Goal: Check status: Check status

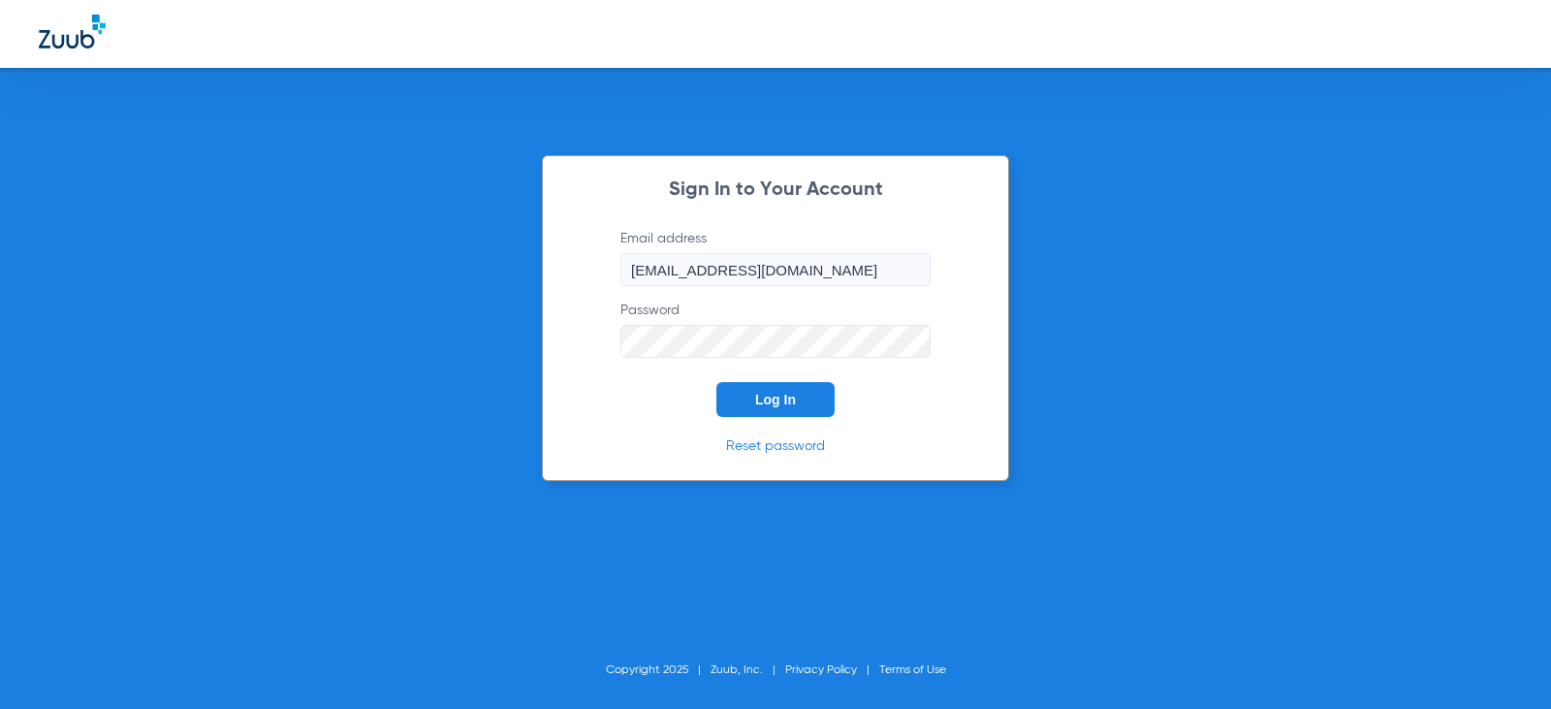
click at [795, 392] on span "Log In" at bounding box center [775, 400] width 41 height 16
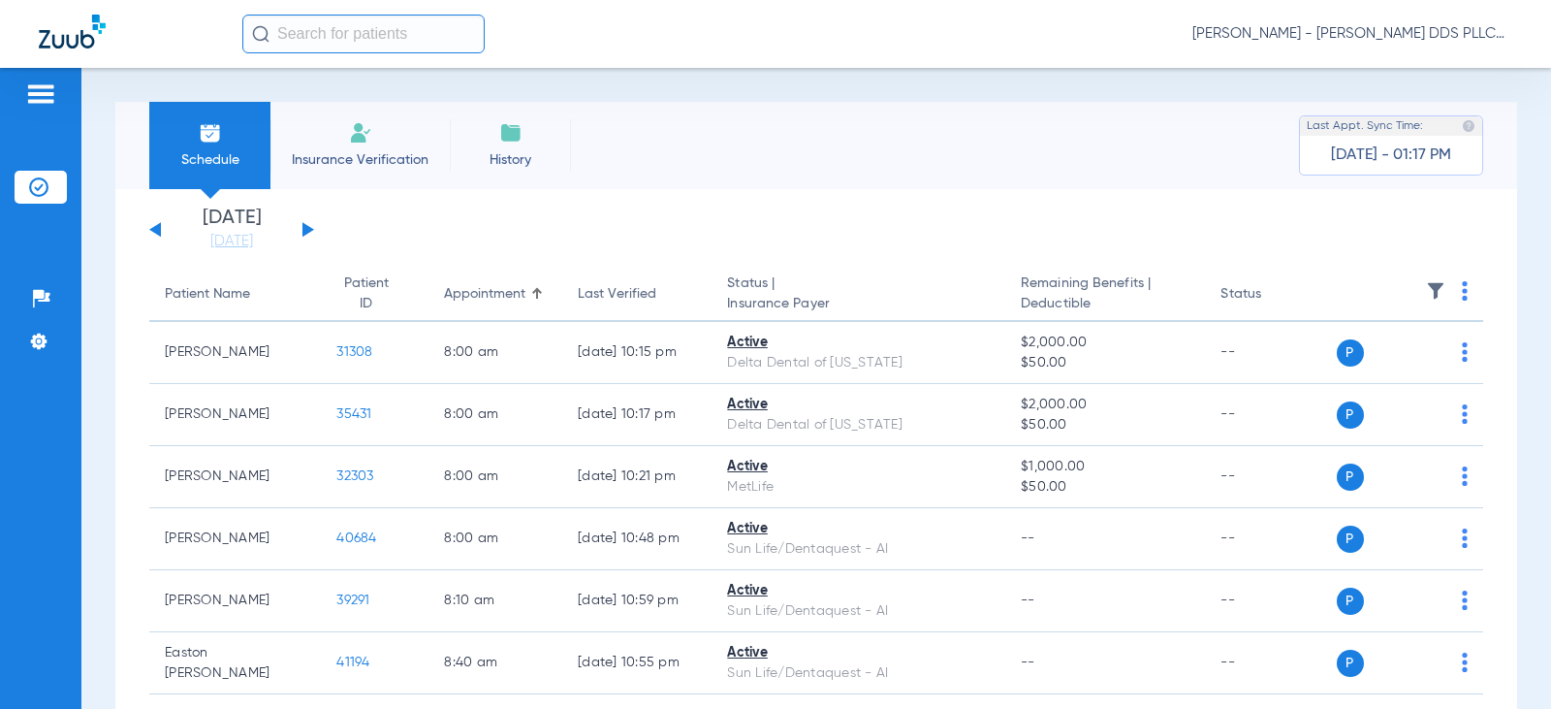
click at [303, 231] on button at bounding box center [308, 229] width 12 height 15
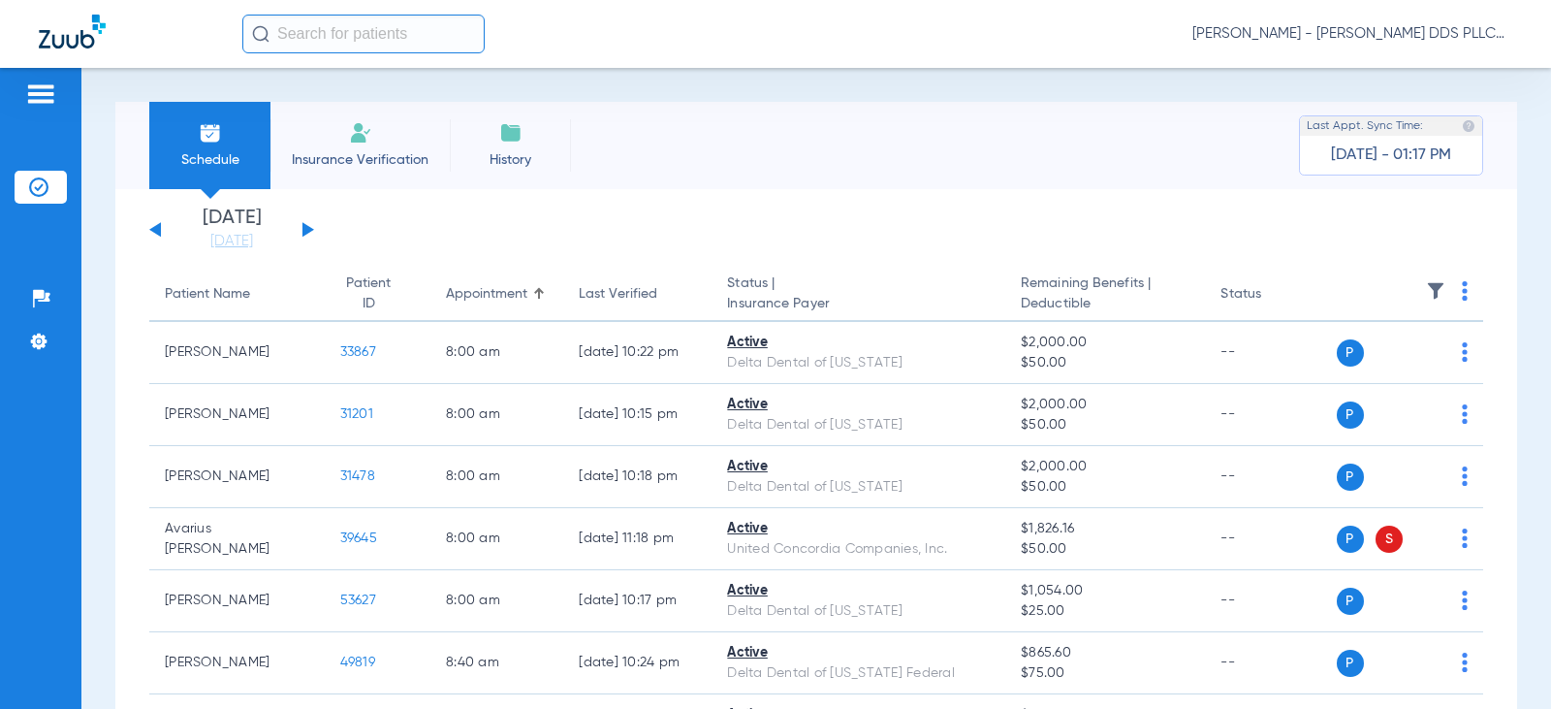
click at [303, 231] on button at bounding box center [308, 229] width 12 height 15
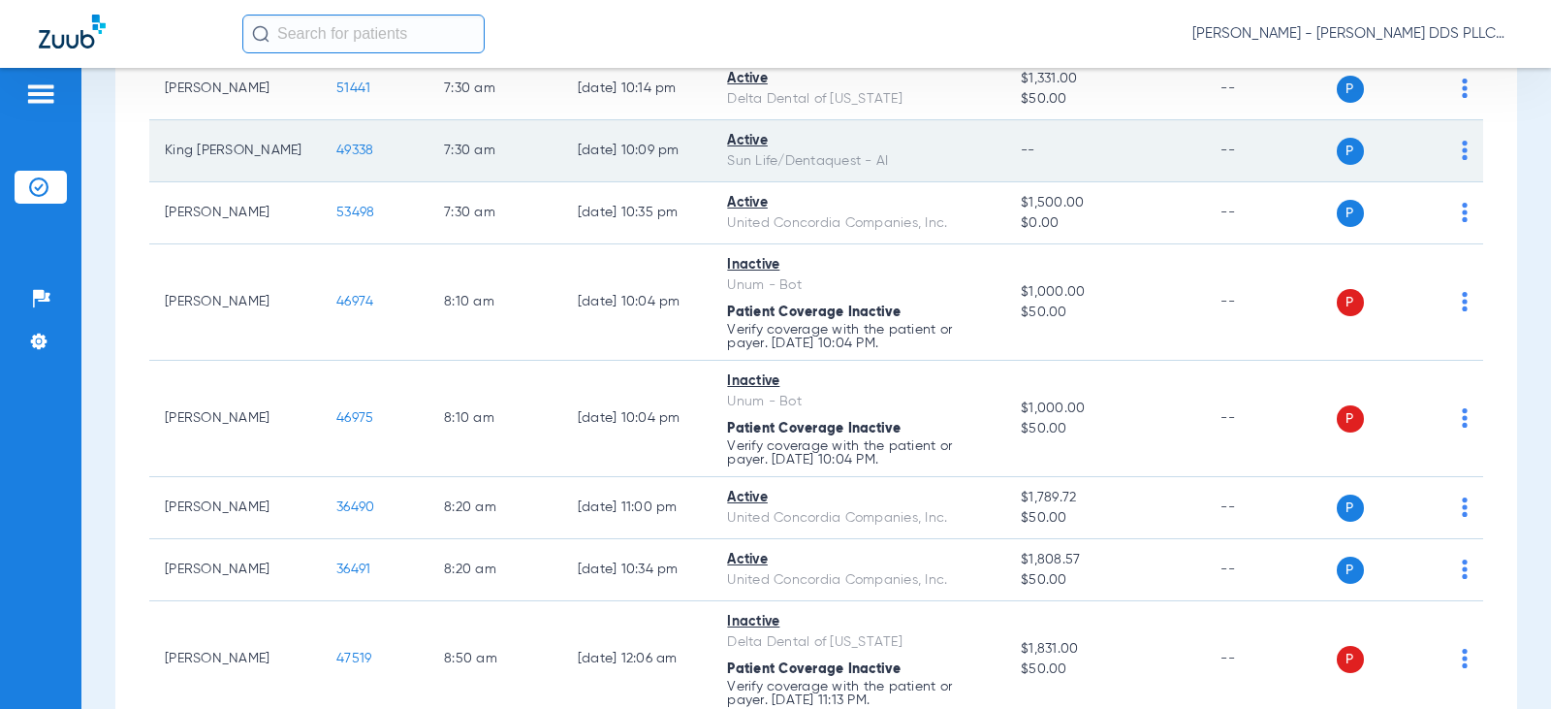
scroll to position [517, 0]
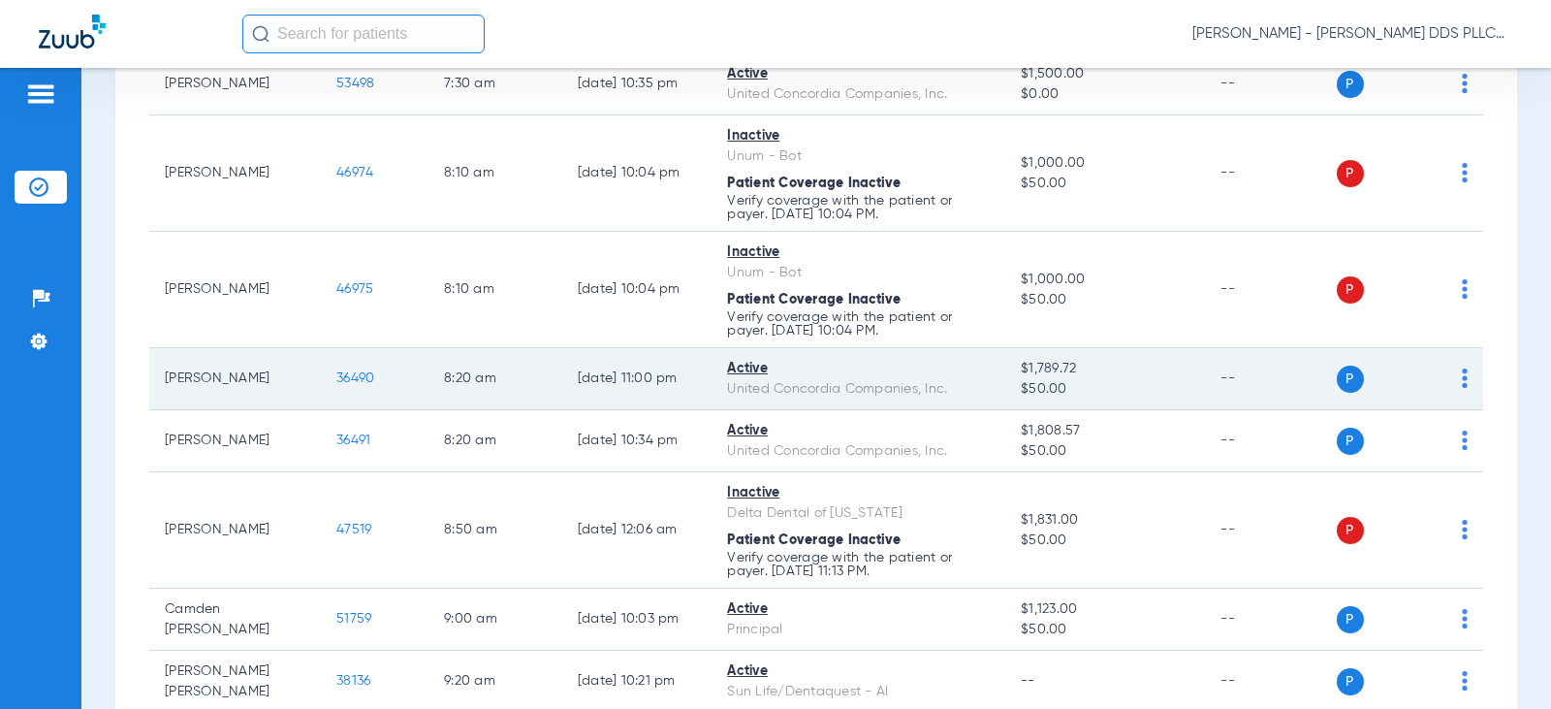
click at [337, 376] on span "36490" at bounding box center [355, 378] width 38 height 14
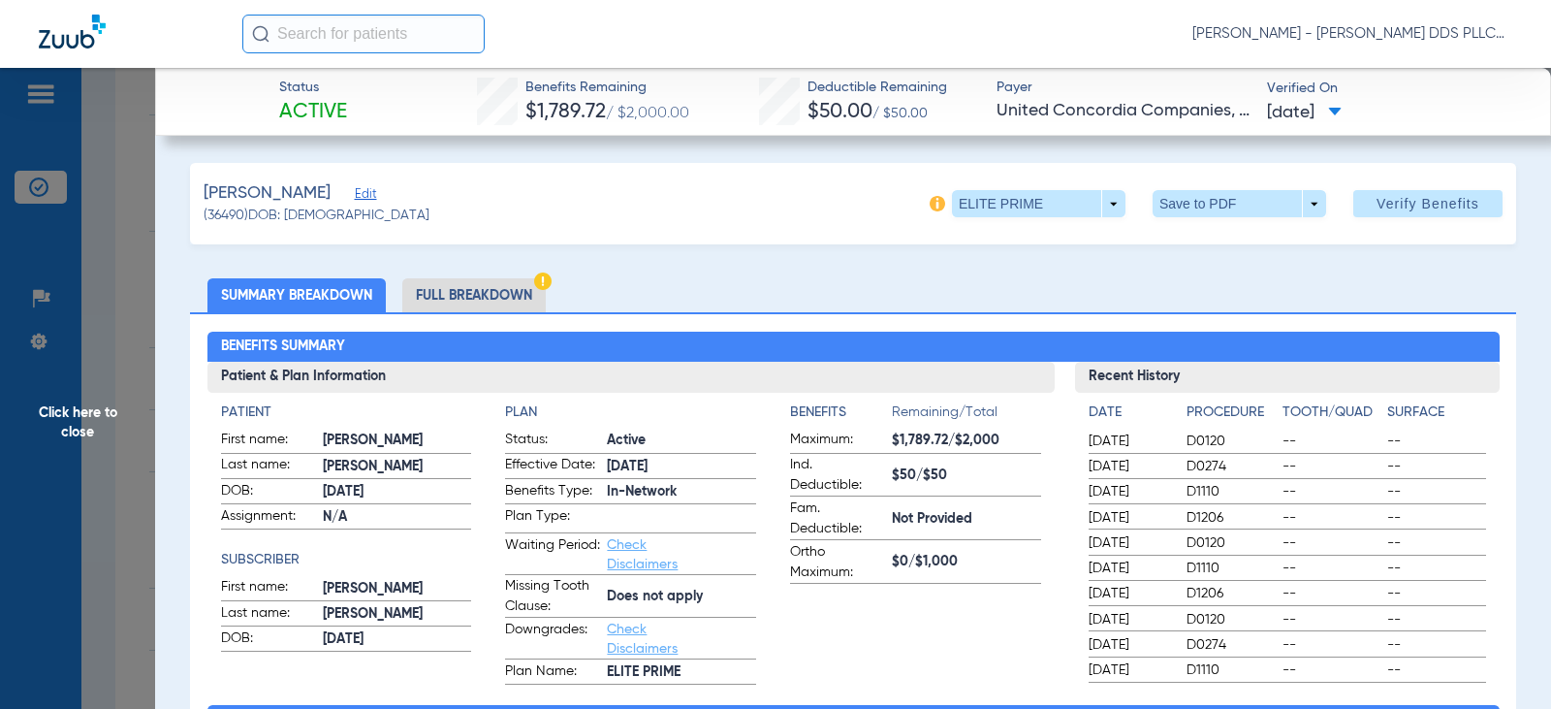
click at [500, 292] on li "Full Breakdown" at bounding box center [473, 295] width 143 height 34
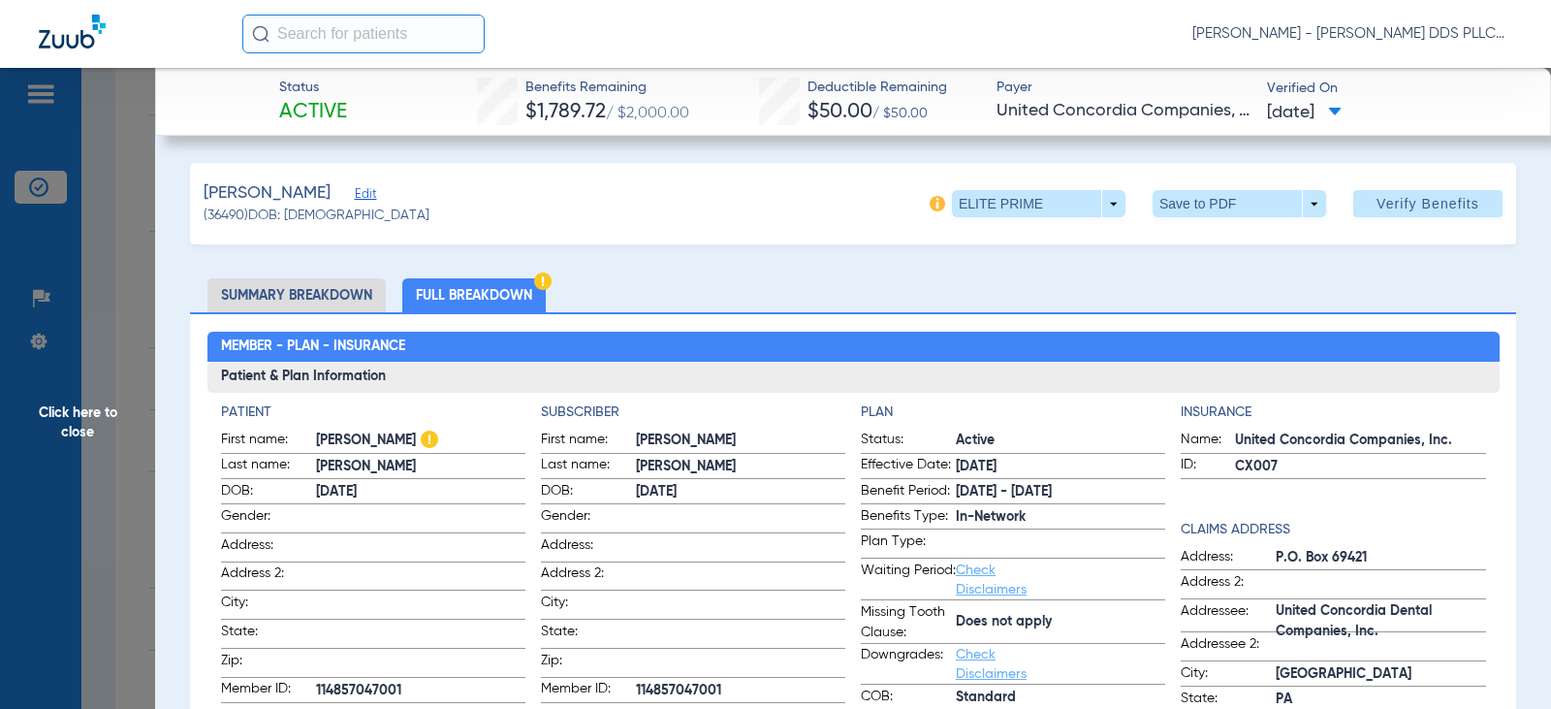
scroll to position [259, 0]
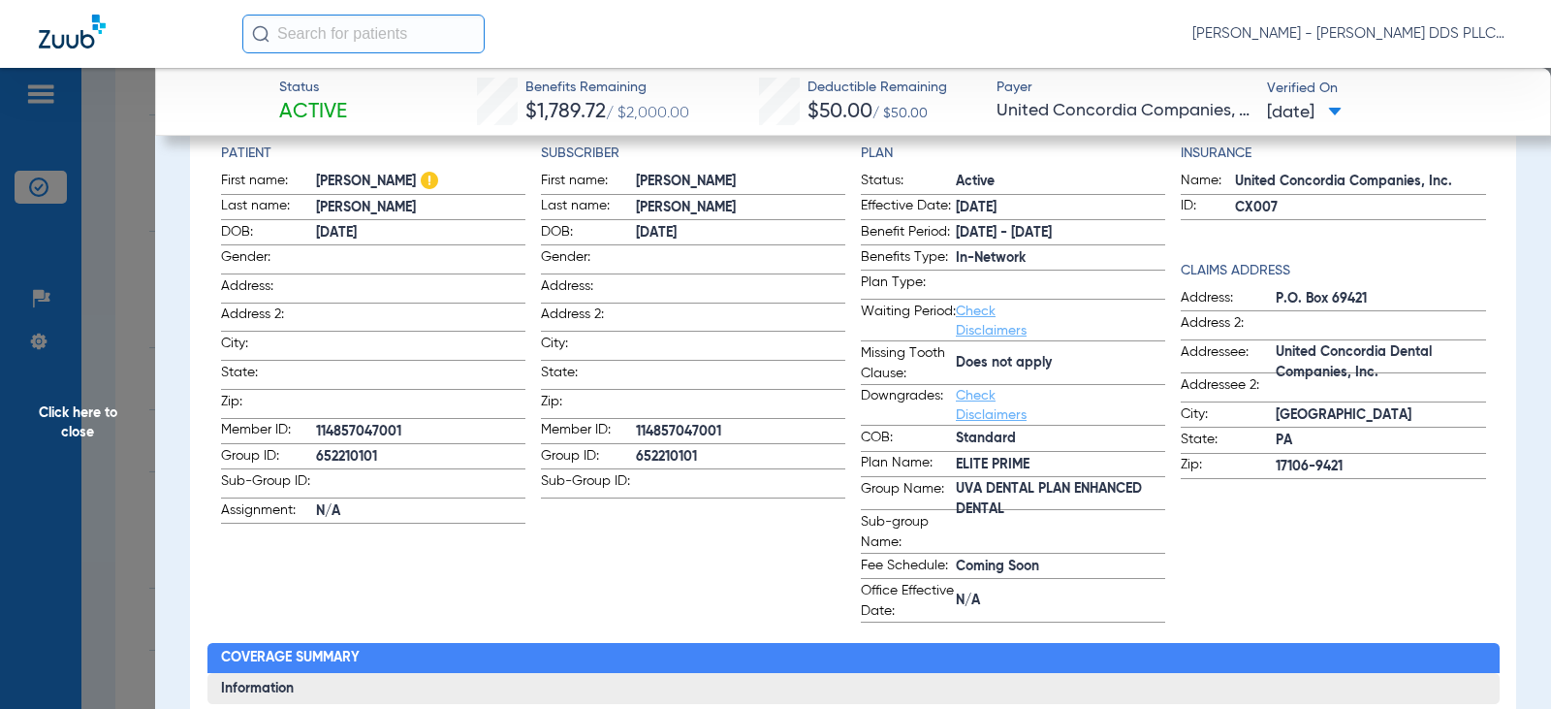
click at [83, 405] on span "Click here to close" at bounding box center [77, 422] width 155 height 709
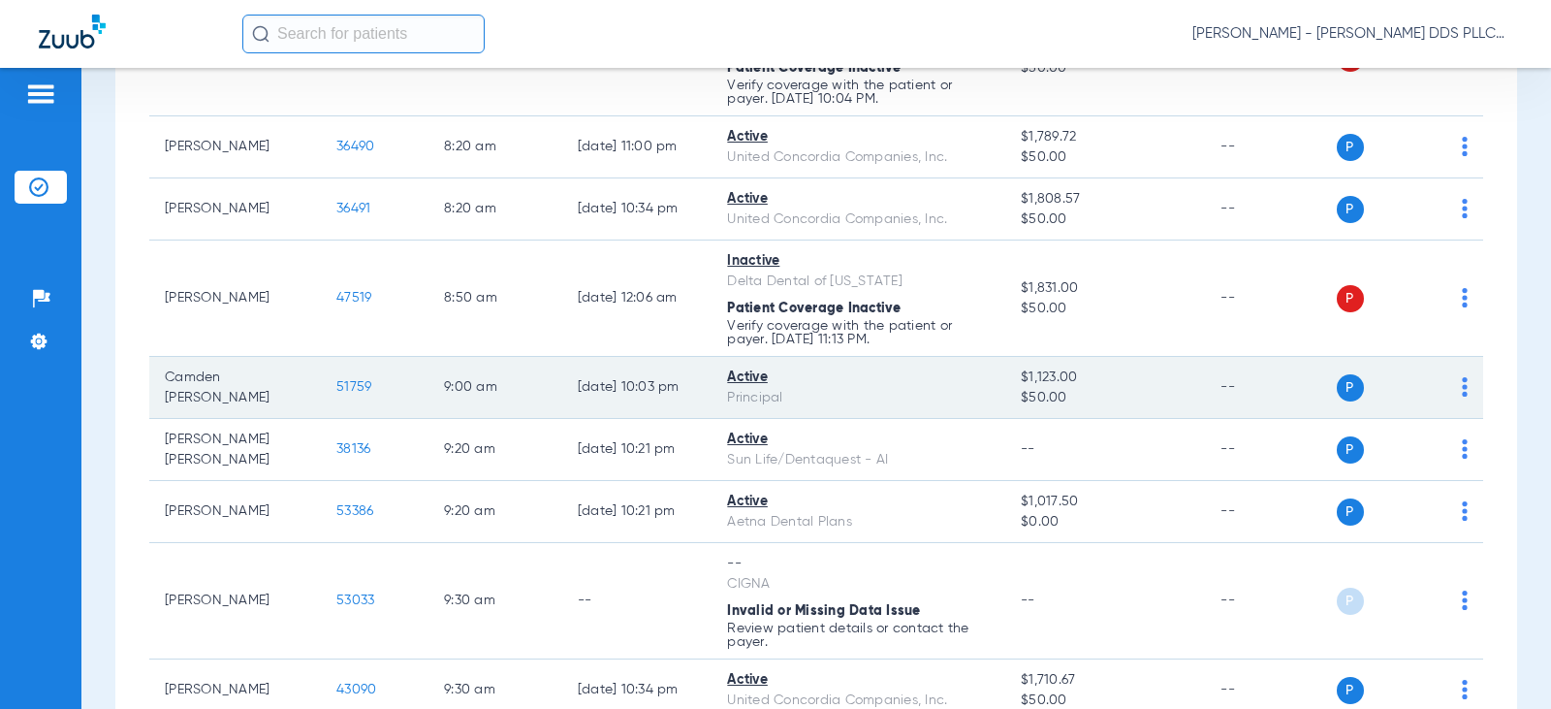
scroll to position [775, 0]
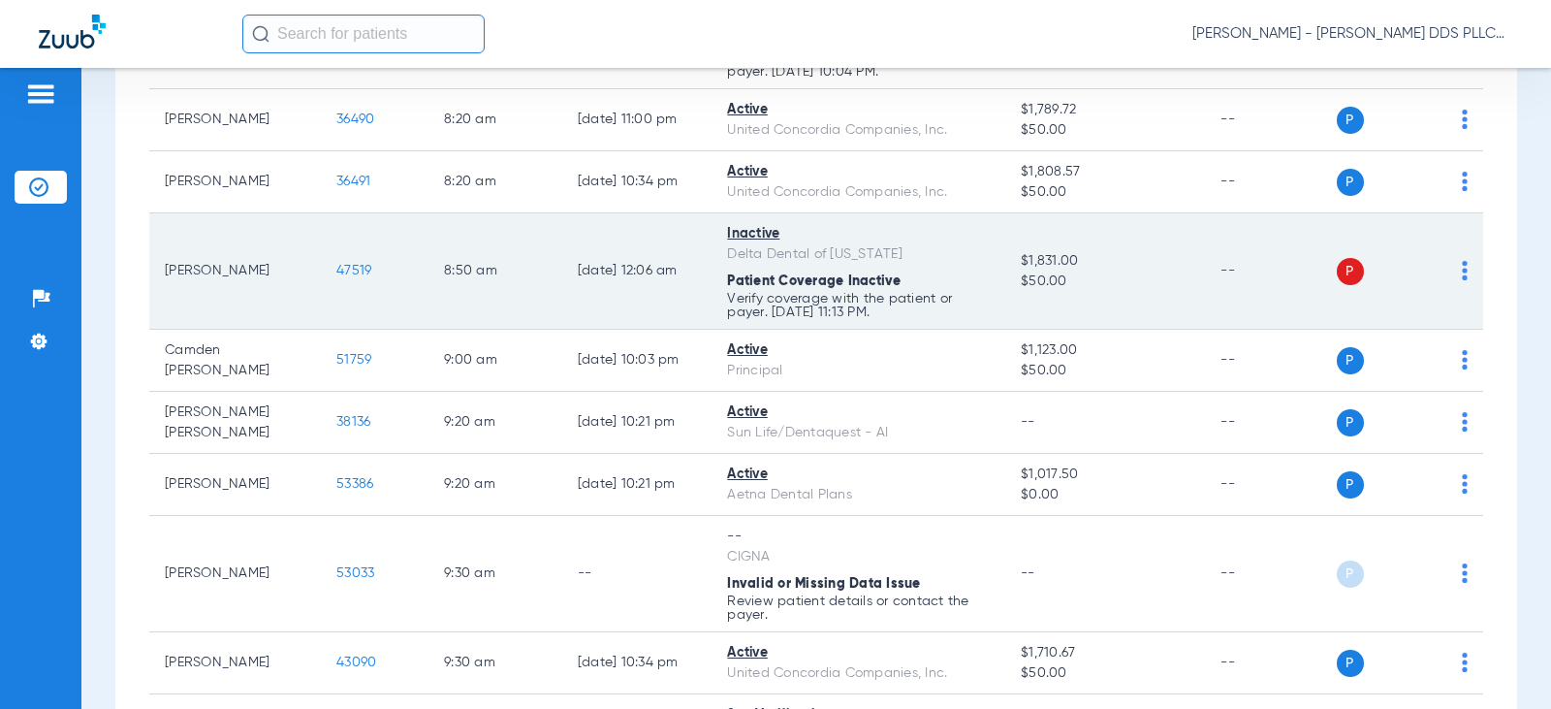
click at [344, 269] on span "47519" at bounding box center [353, 271] width 35 height 14
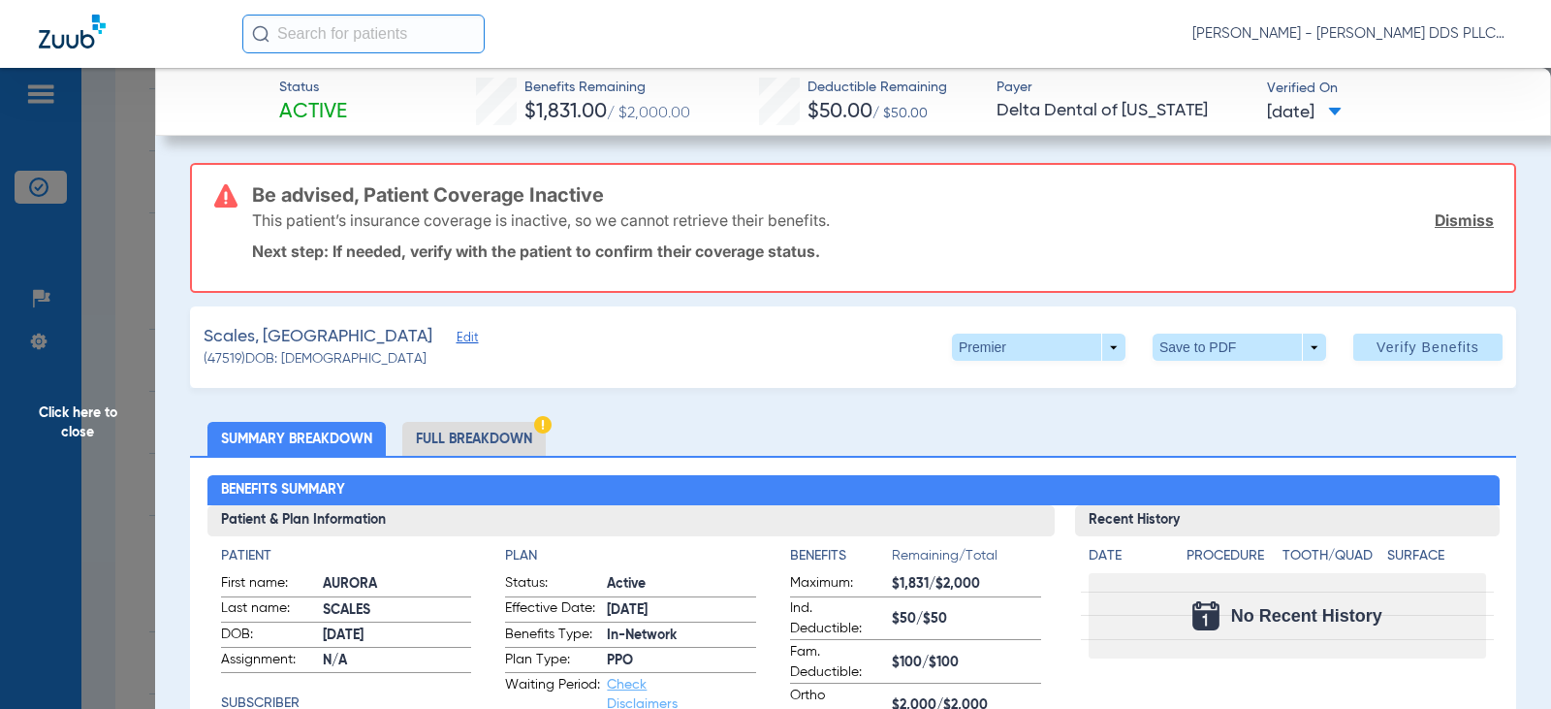
click at [67, 427] on span "Click here to close" at bounding box center [77, 422] width 155 height 709
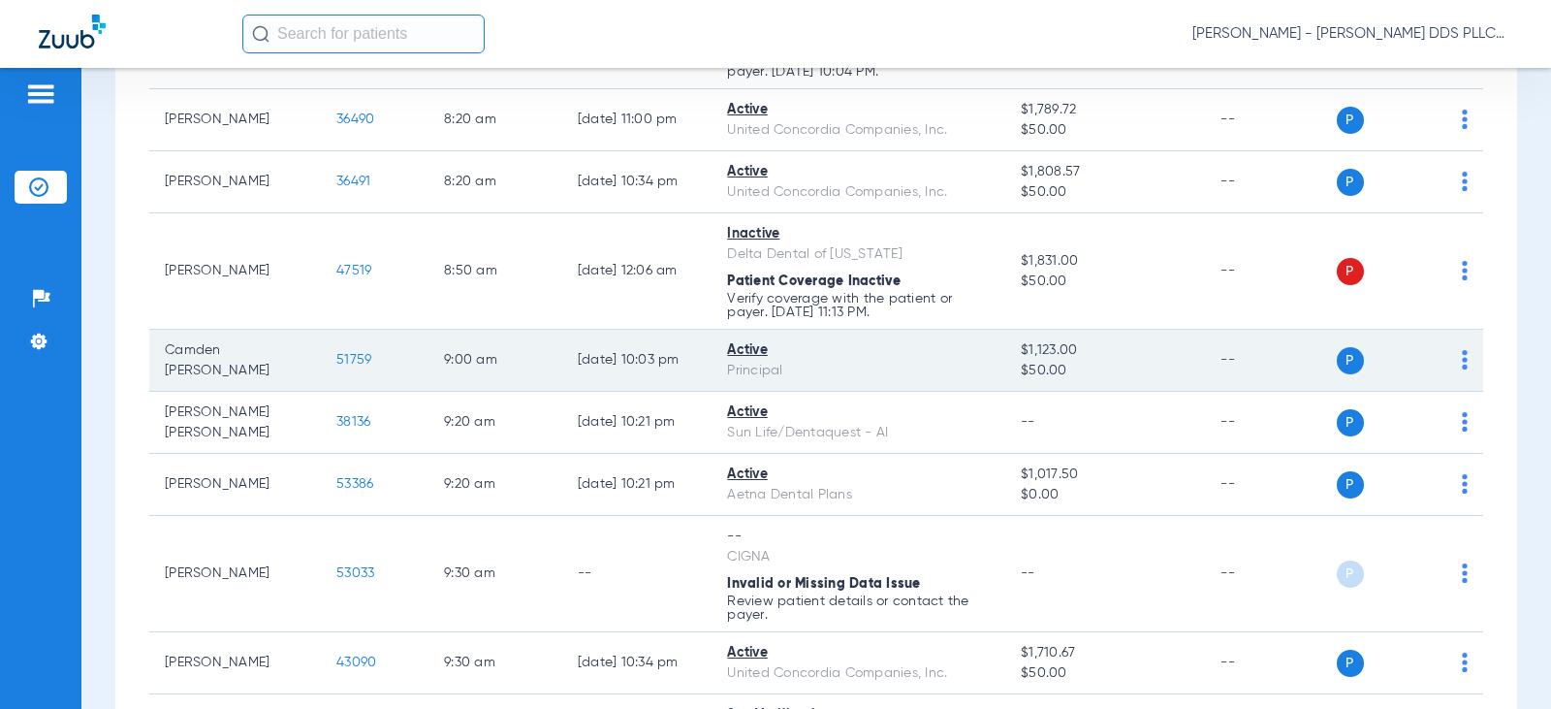
click at [338, 350] on td "51759" at bounding box center [375, 361] width 108 height 62
click at [342, 359] on span "51759" at bounding box center [353, 360] width 35 height 14
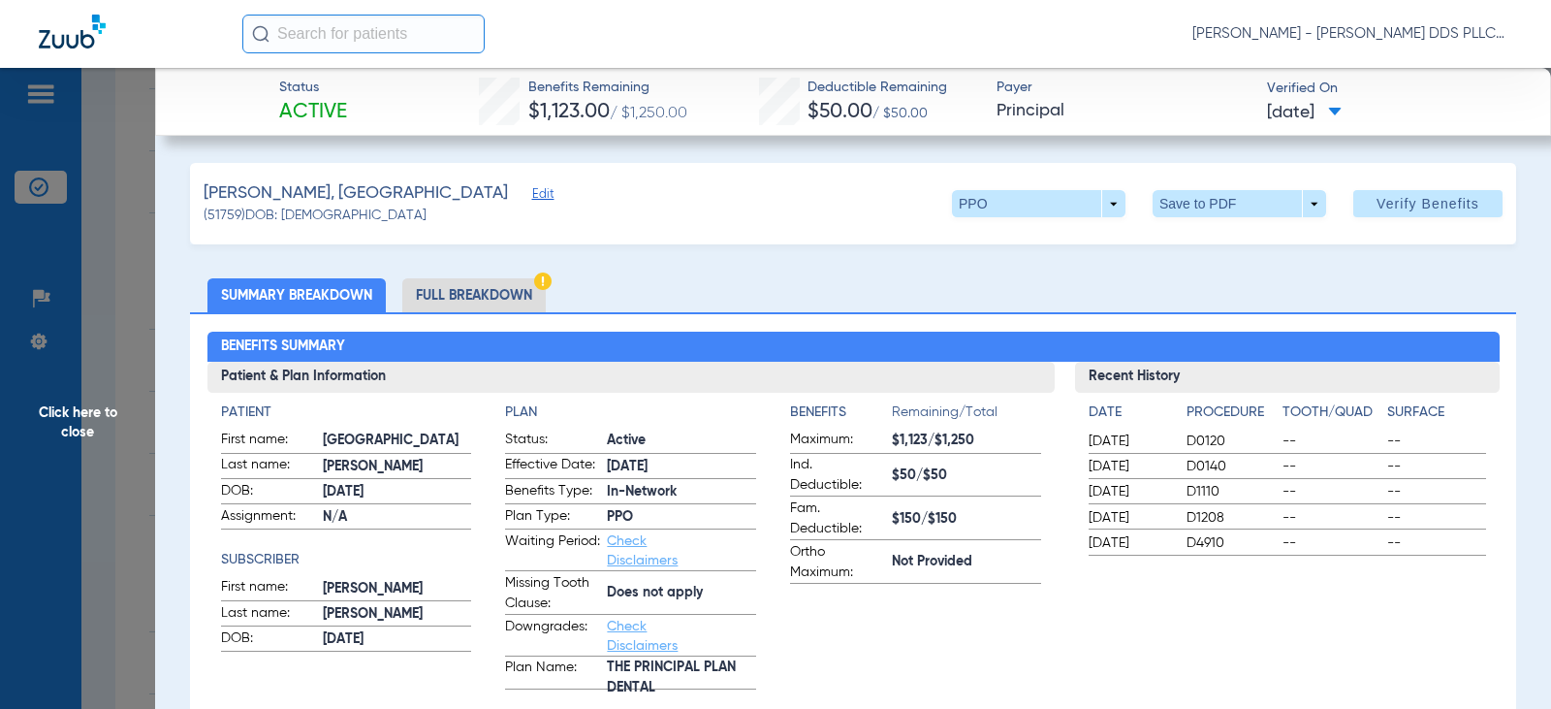
click at [450, 297] on li "Full Breakdown" at bounding box center [473, 295] width 143 height 34
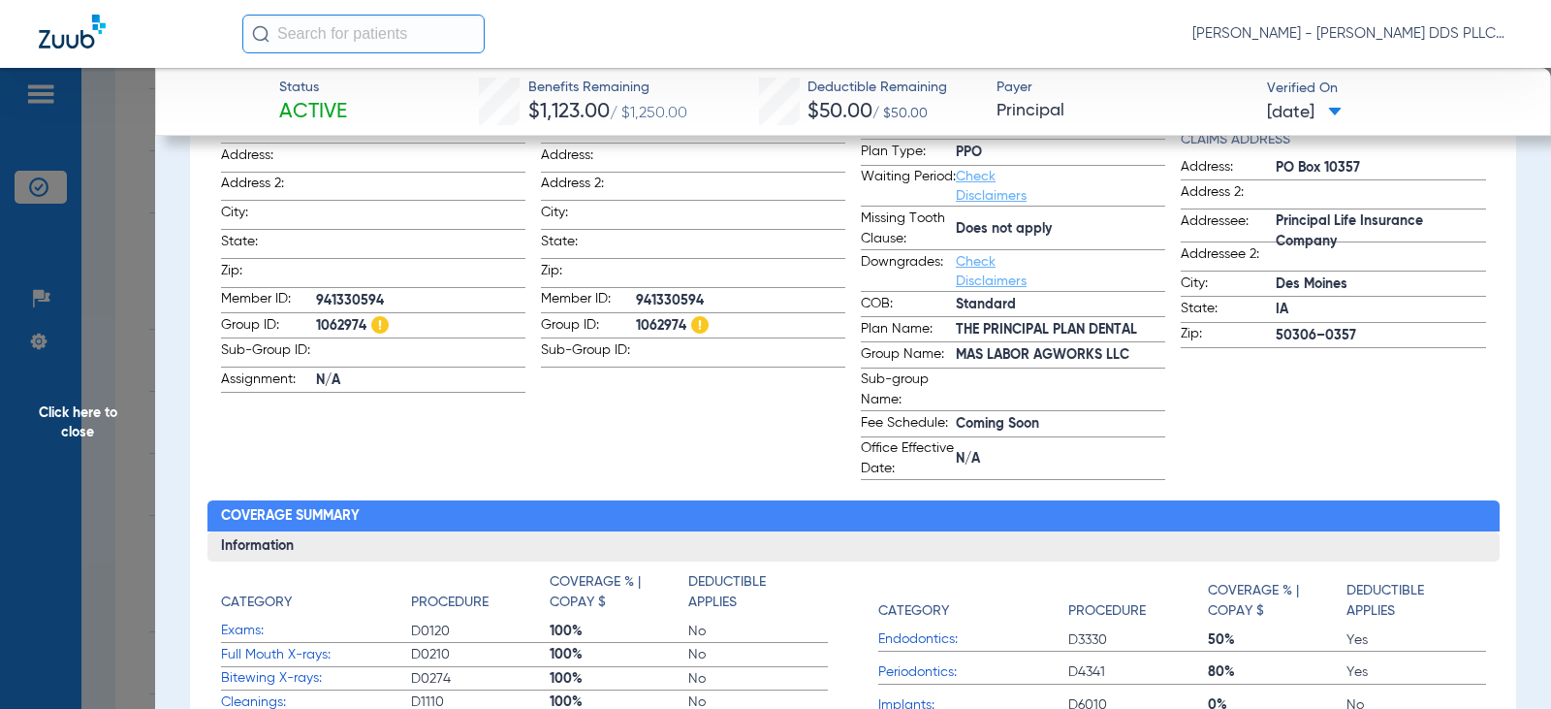
scroll to position [388, 0]
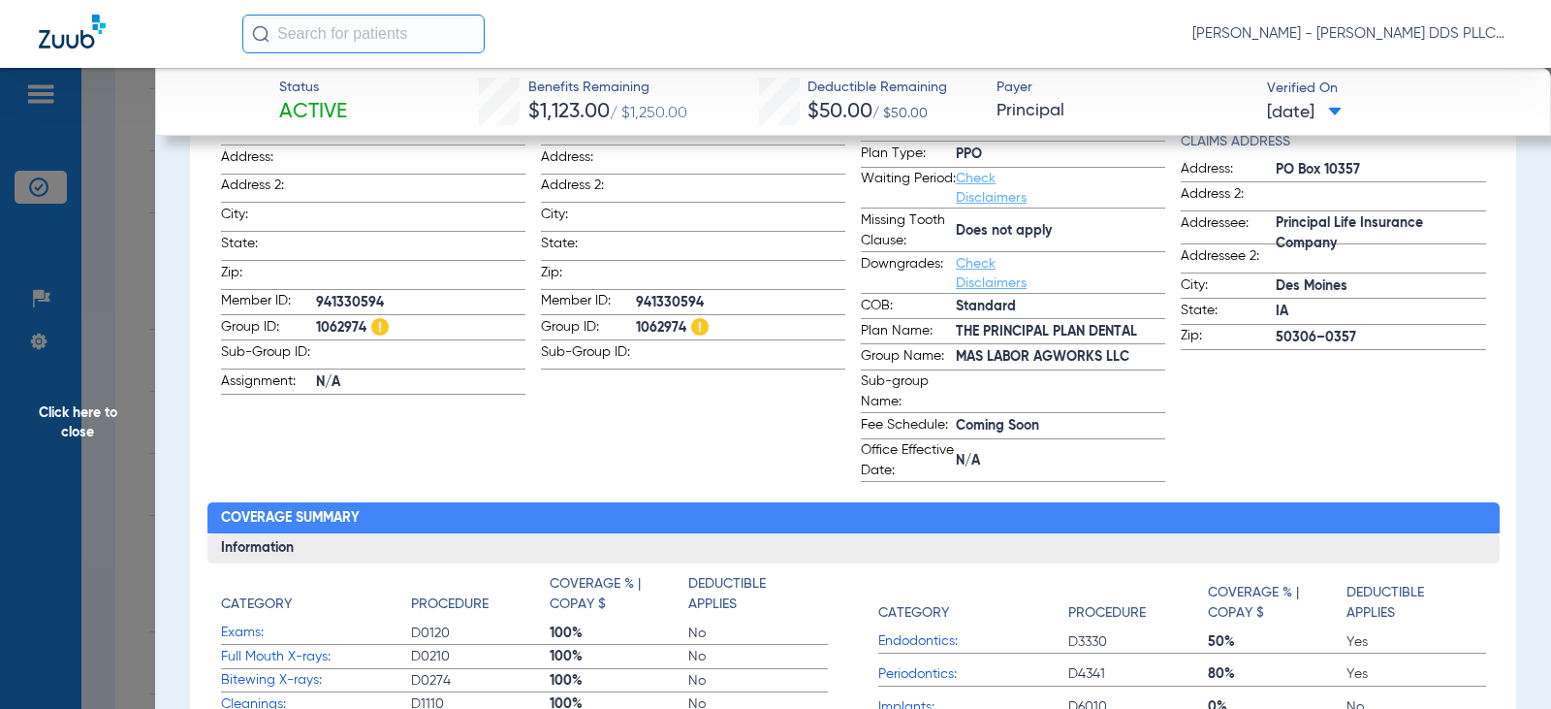
click at [99, 406] on span "Click here to close" at bounding box center [77, 422] width 155 height 709
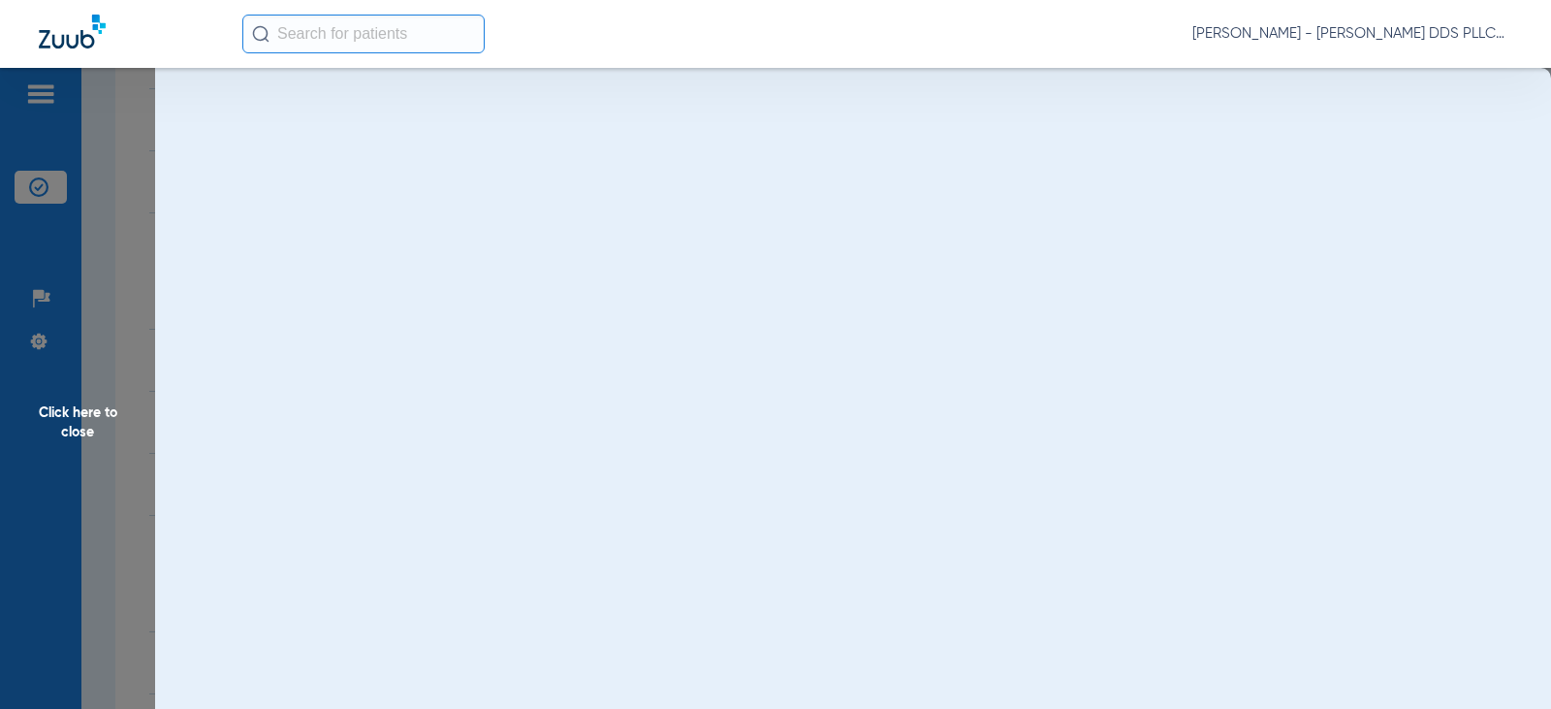
scroll to position [0, 0]
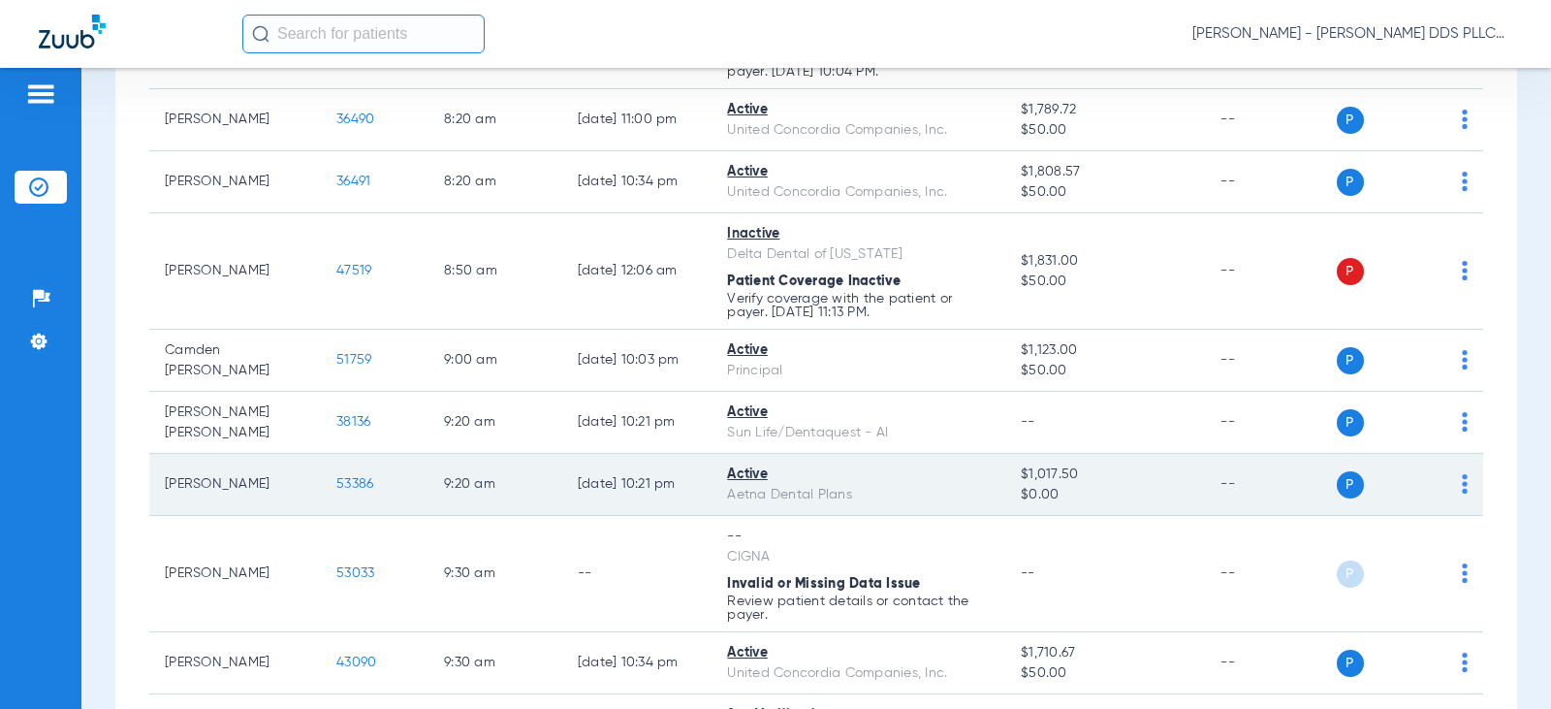
click at [336, 488] on span "53386" at bounding box center [354, 484] width 37 height 14
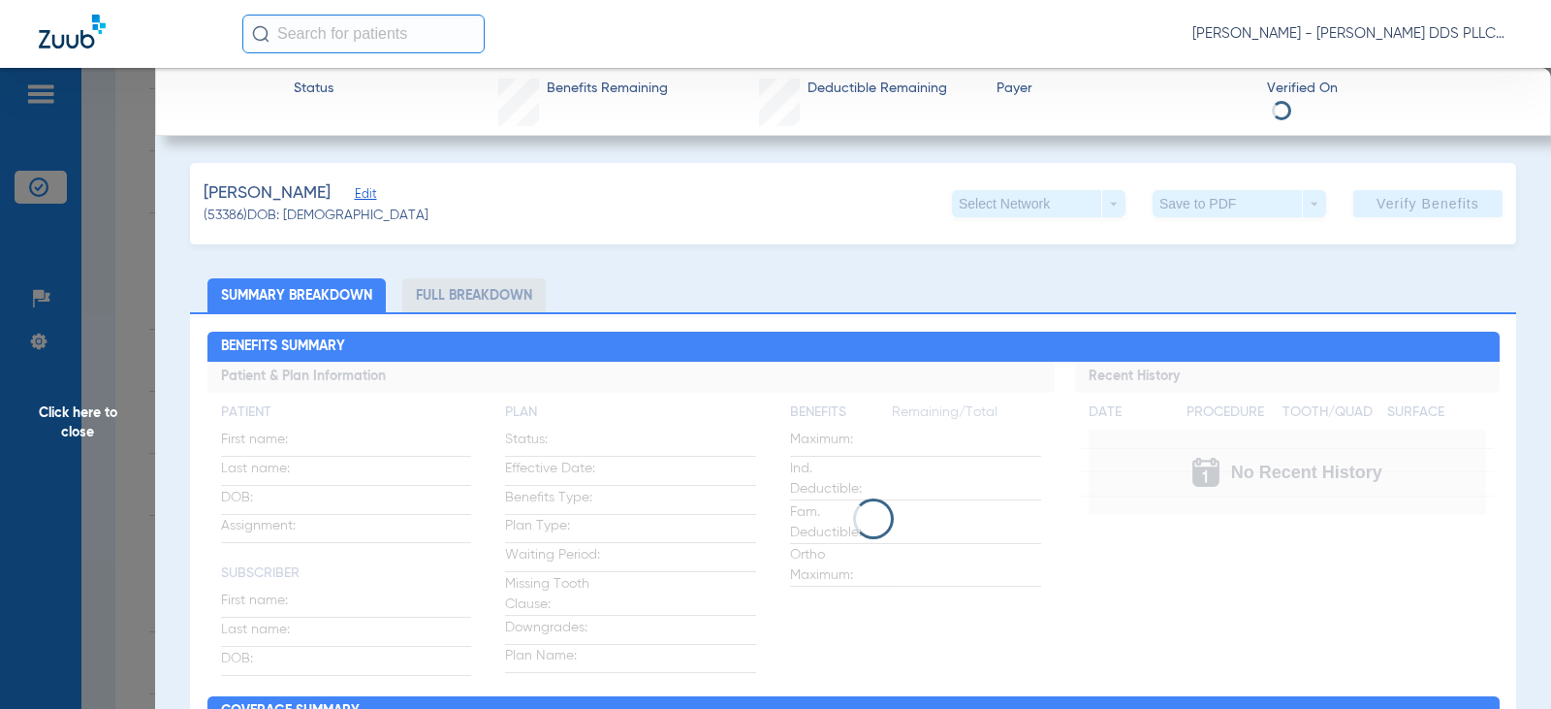
click at [487, 300] on li "Full Breakdown" at bounding box center [473, 295] width 143 height 34
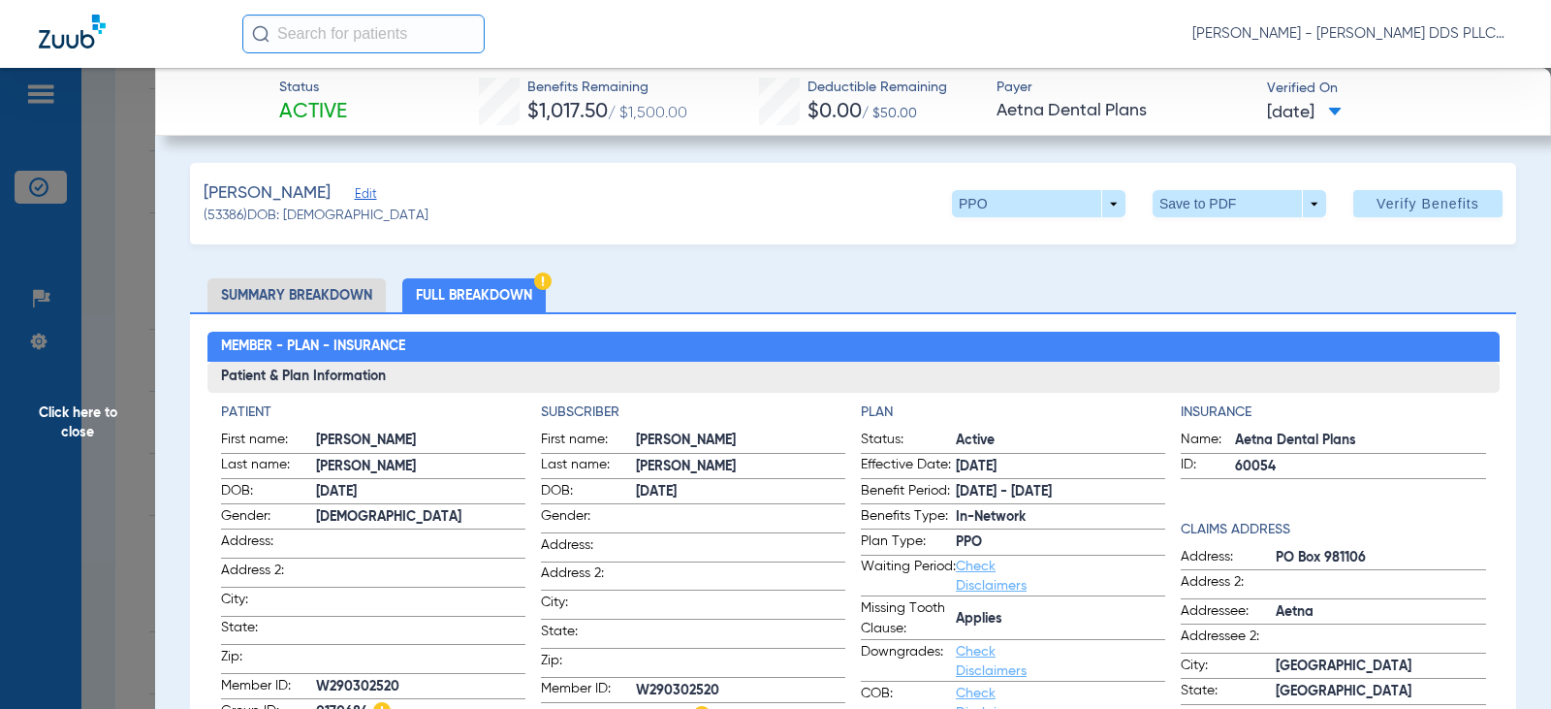
click at [487, 300] on li "Full Breakdown" at bounding box center [473, 295] width 143 height 34
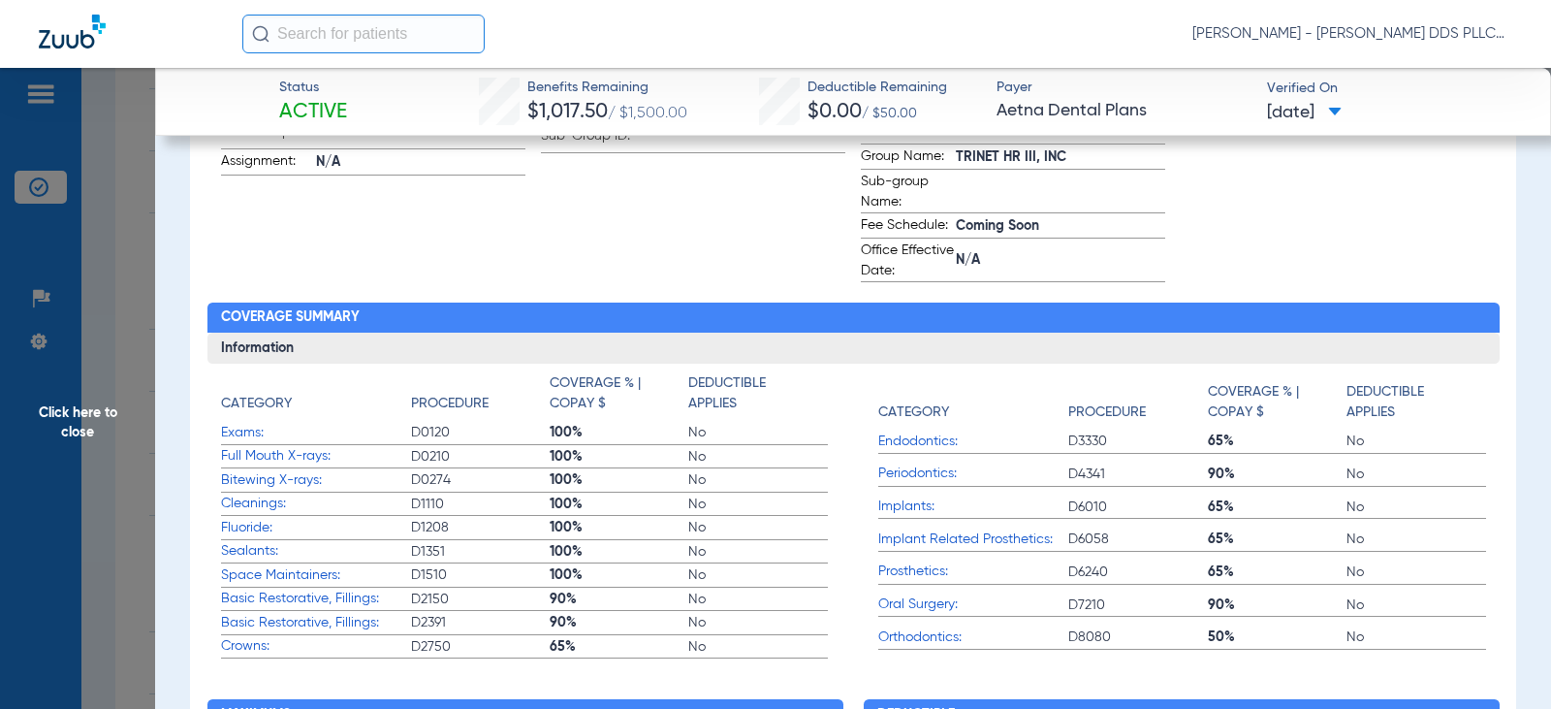
scroll to position [647, 0]
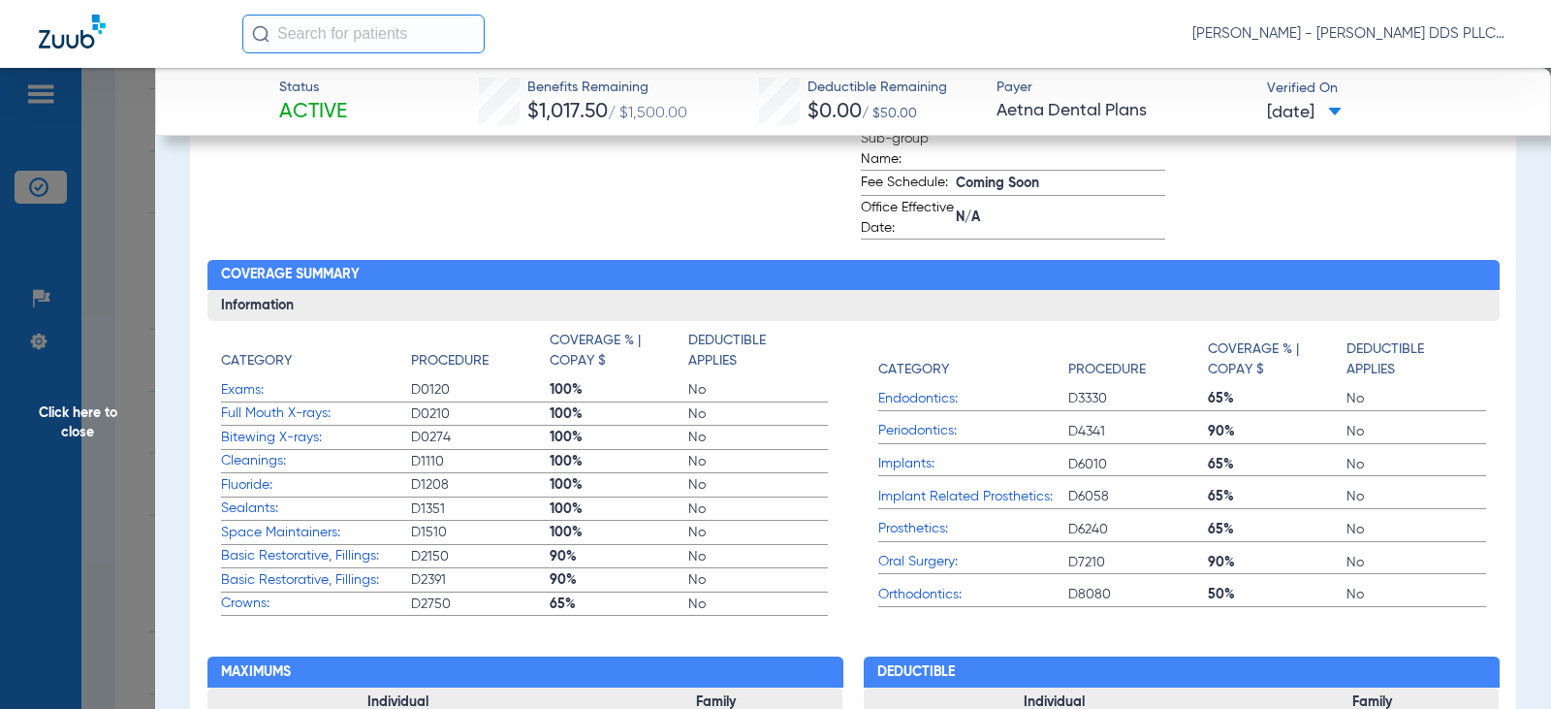
click at [95, 413] on span "Click here to close" at bounding box center [77, 422] width 155 height 709
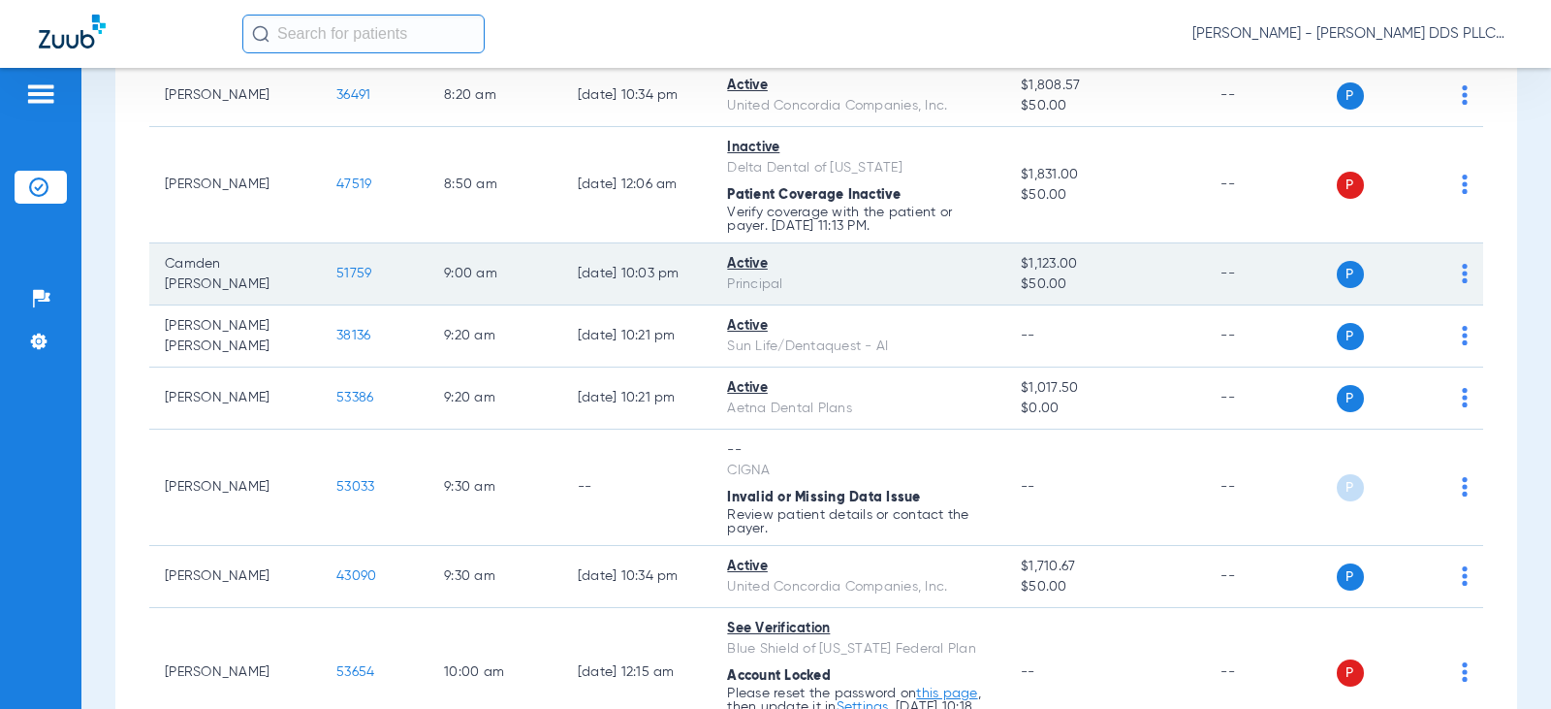
scroll to position [904, 0]
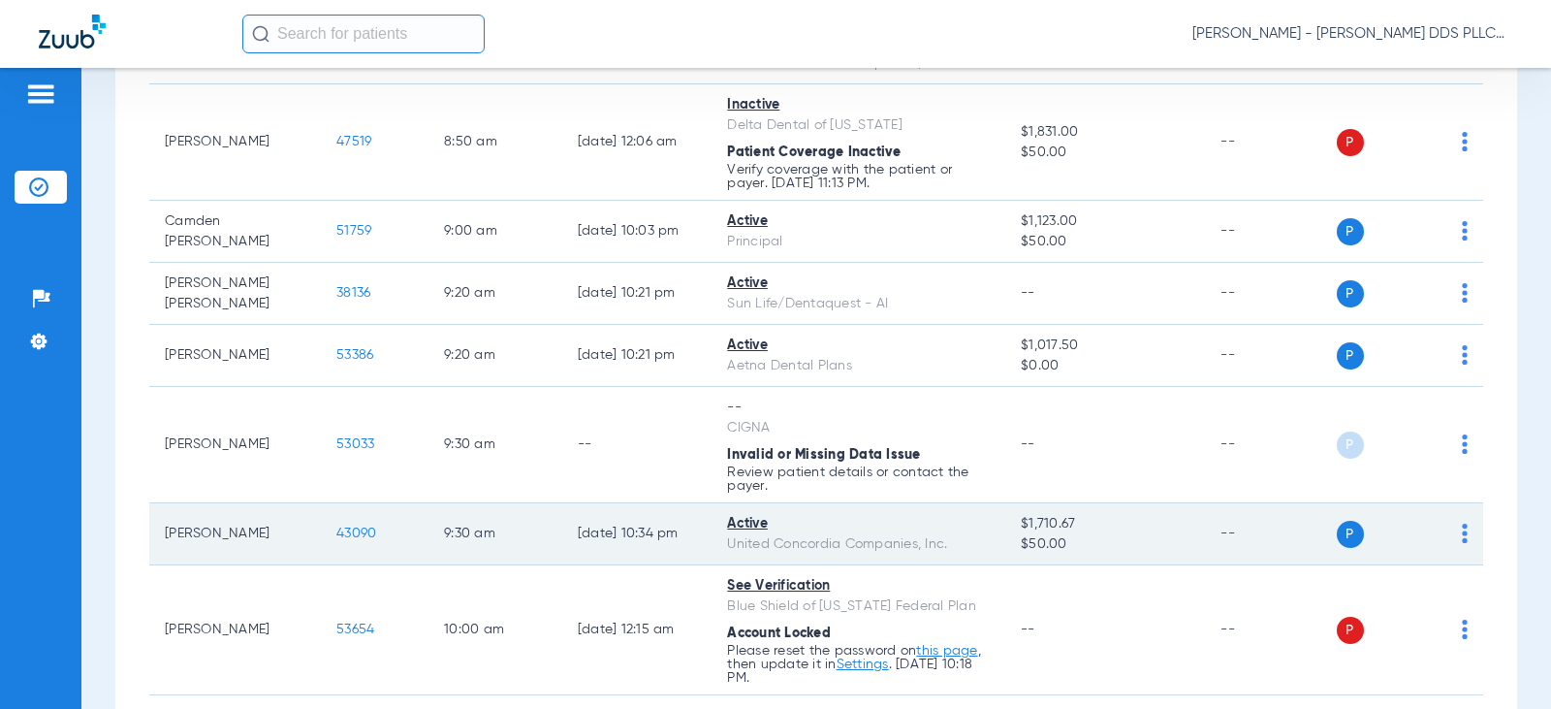
click at [345, 536] on span "43090" at bounding box center [356, 533] width 40 height 14
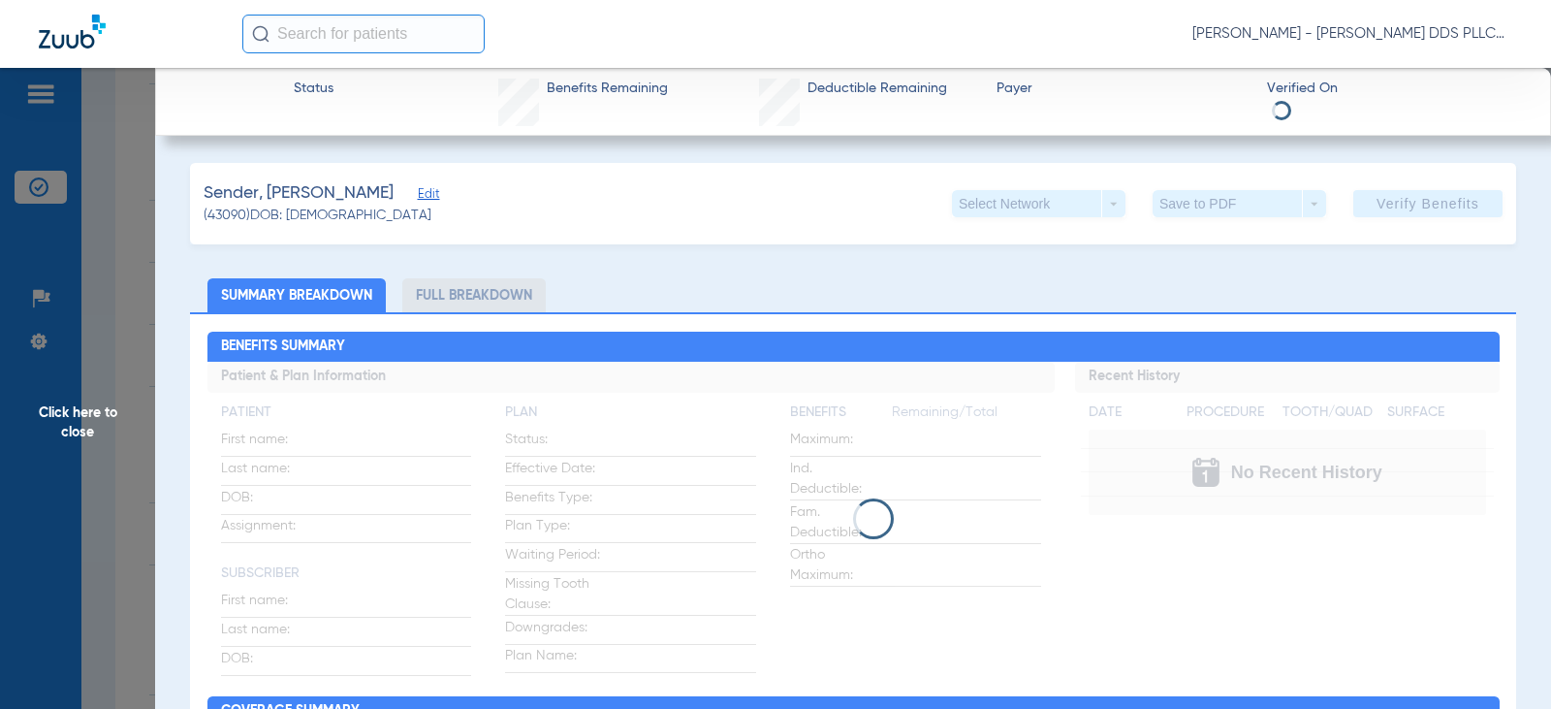
click at [451, 299] on li "Full Breakdown" at bounding box center [473, 295] width 143 height 34
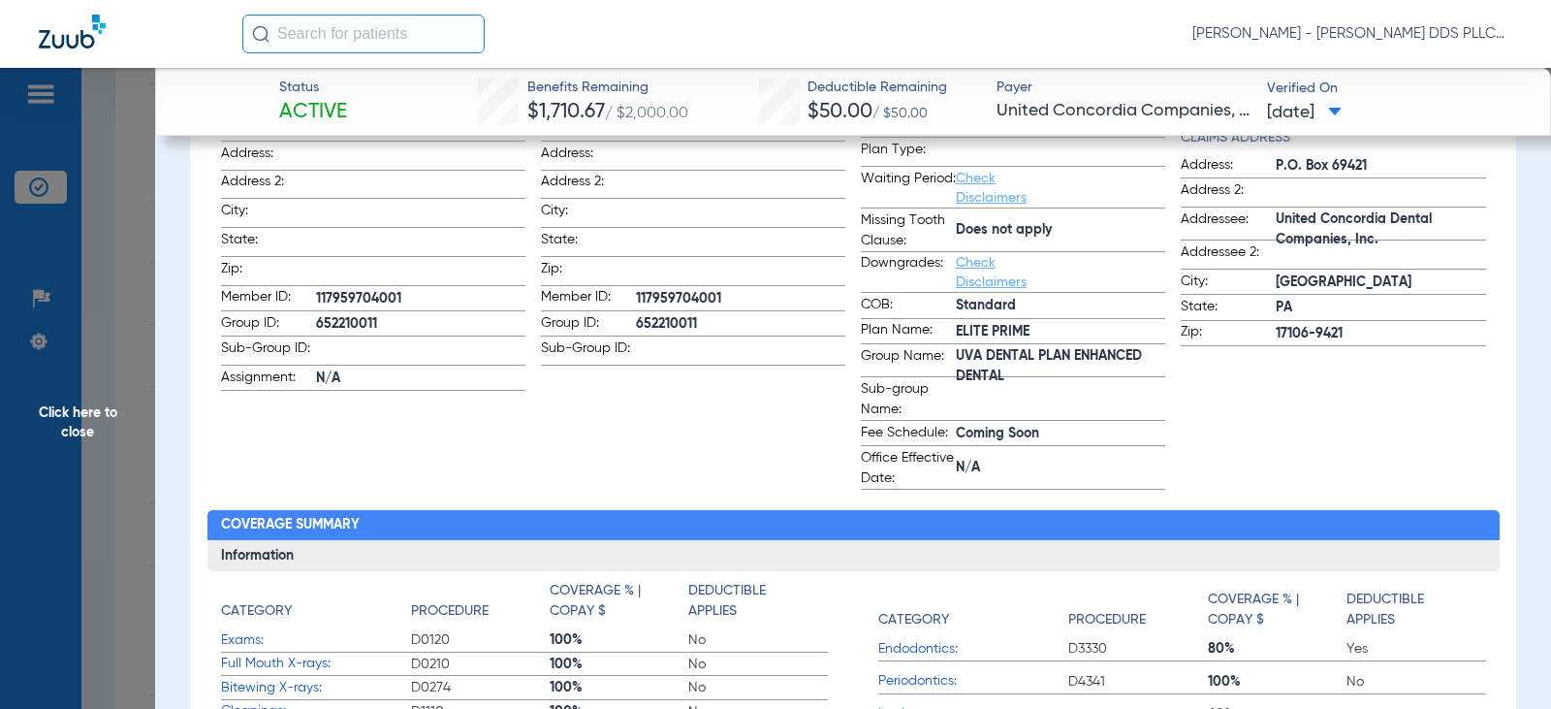
scroll to position [259, 0]
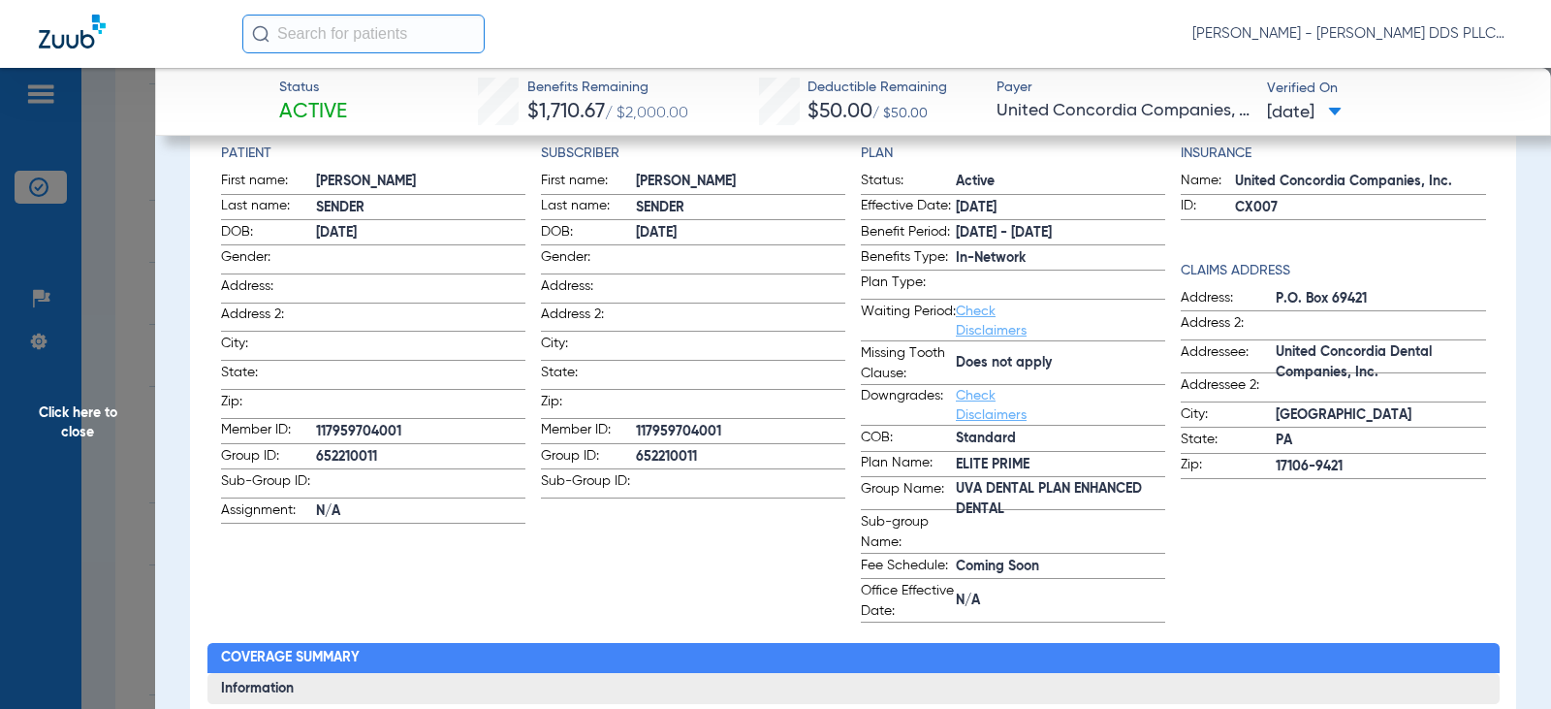
click at [84, 414] on span "Click here to close" at bounding box center [77, 422] width 155 height 709
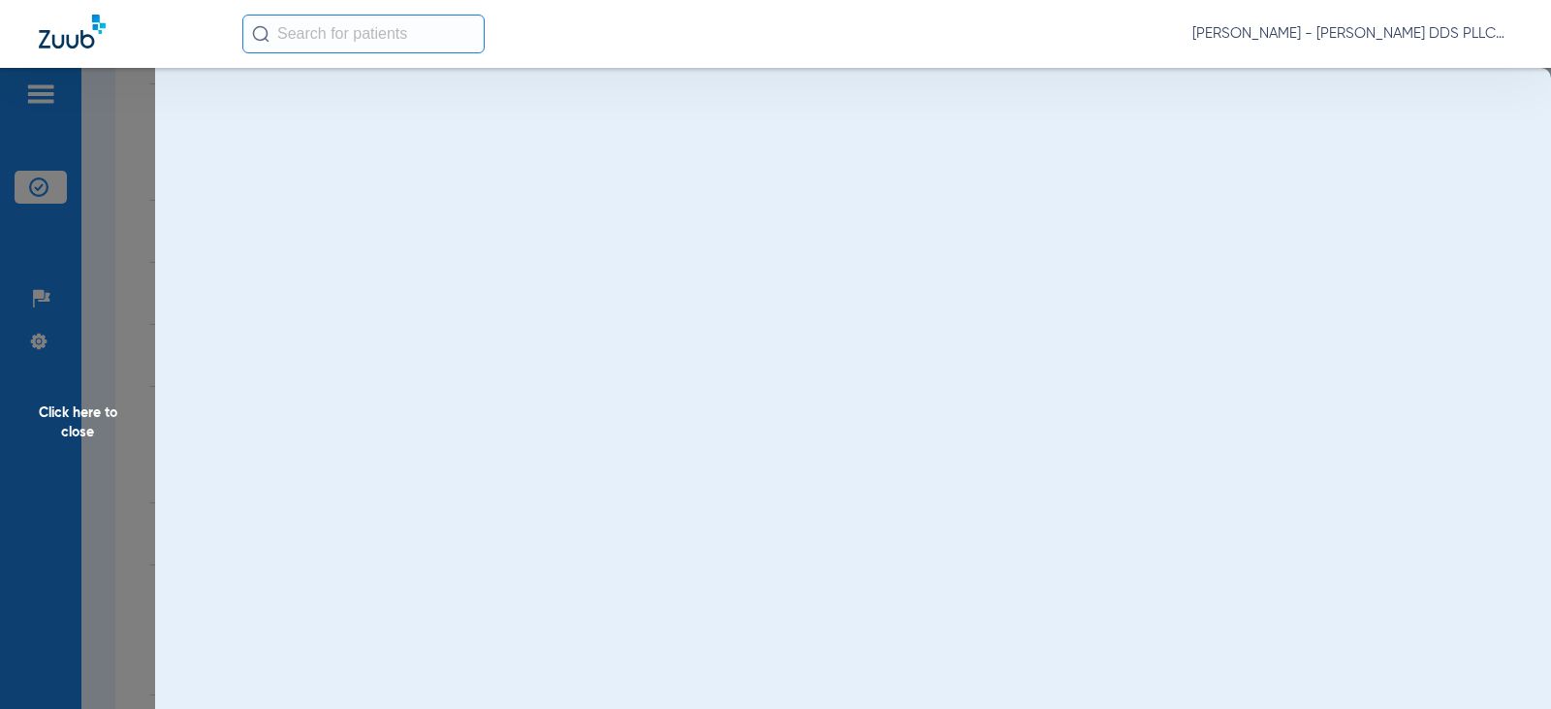
scroll to position [0, 0]
